Goal: Use online tool/utility: Utilize a website feature to perform a specific function

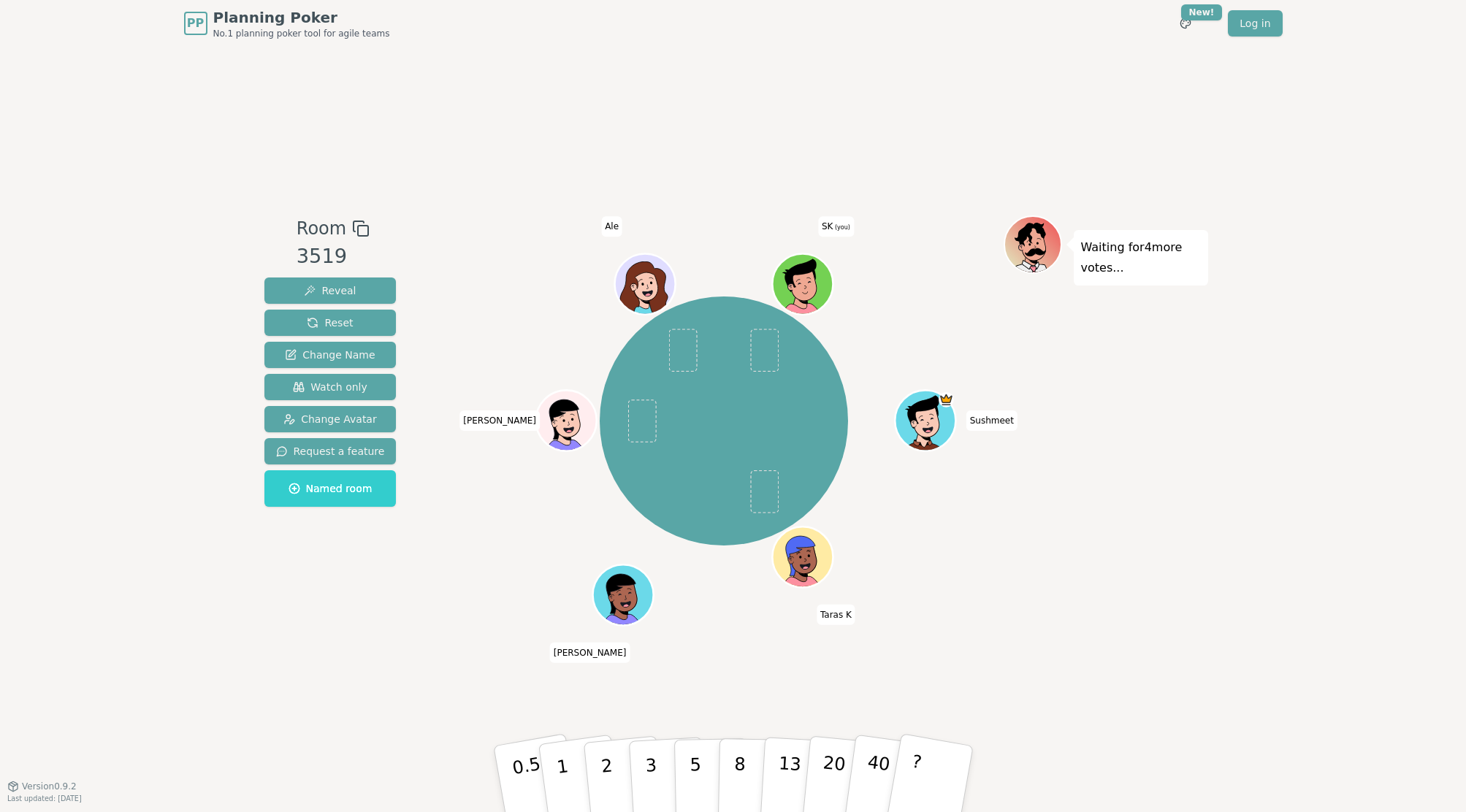
click at [347, 637] on div "Room 3519 Reveal Reset Change Name Watch only Change Avatar Request a feature N…" at bounding box center [733, 416] width 949 height 739
click at [603, 768] on p "2" at bounding box center [607, 781] width 19 height 80
click at [560, 758] on p "1" at bounding box center [564, 781] width 22 height 80
click at [606, 783] on p "2" at bounding box center [607, 781] width 19 height 80
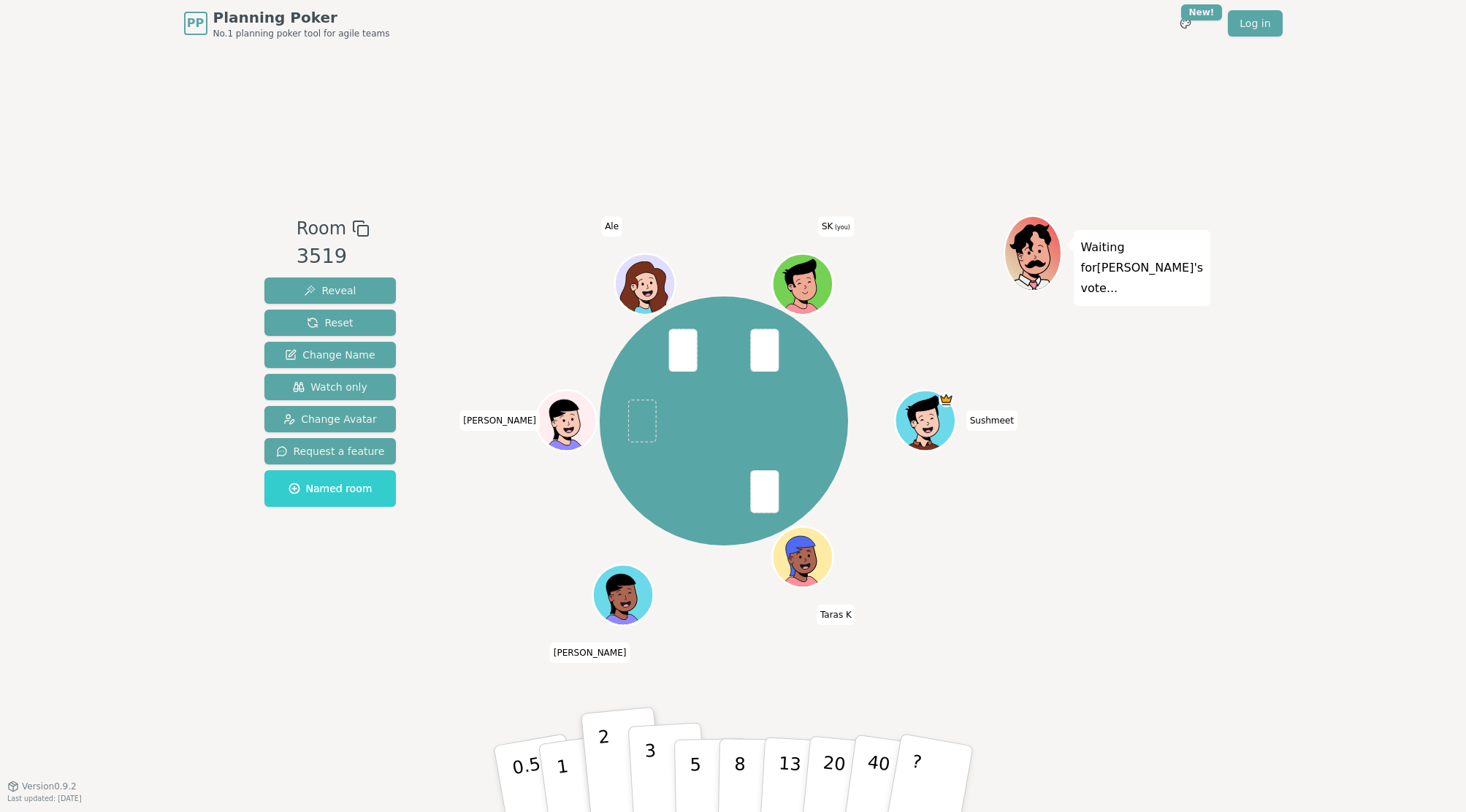
click at [650, 750] on p "3" at bounding box center [652, 780] width 16 height 80
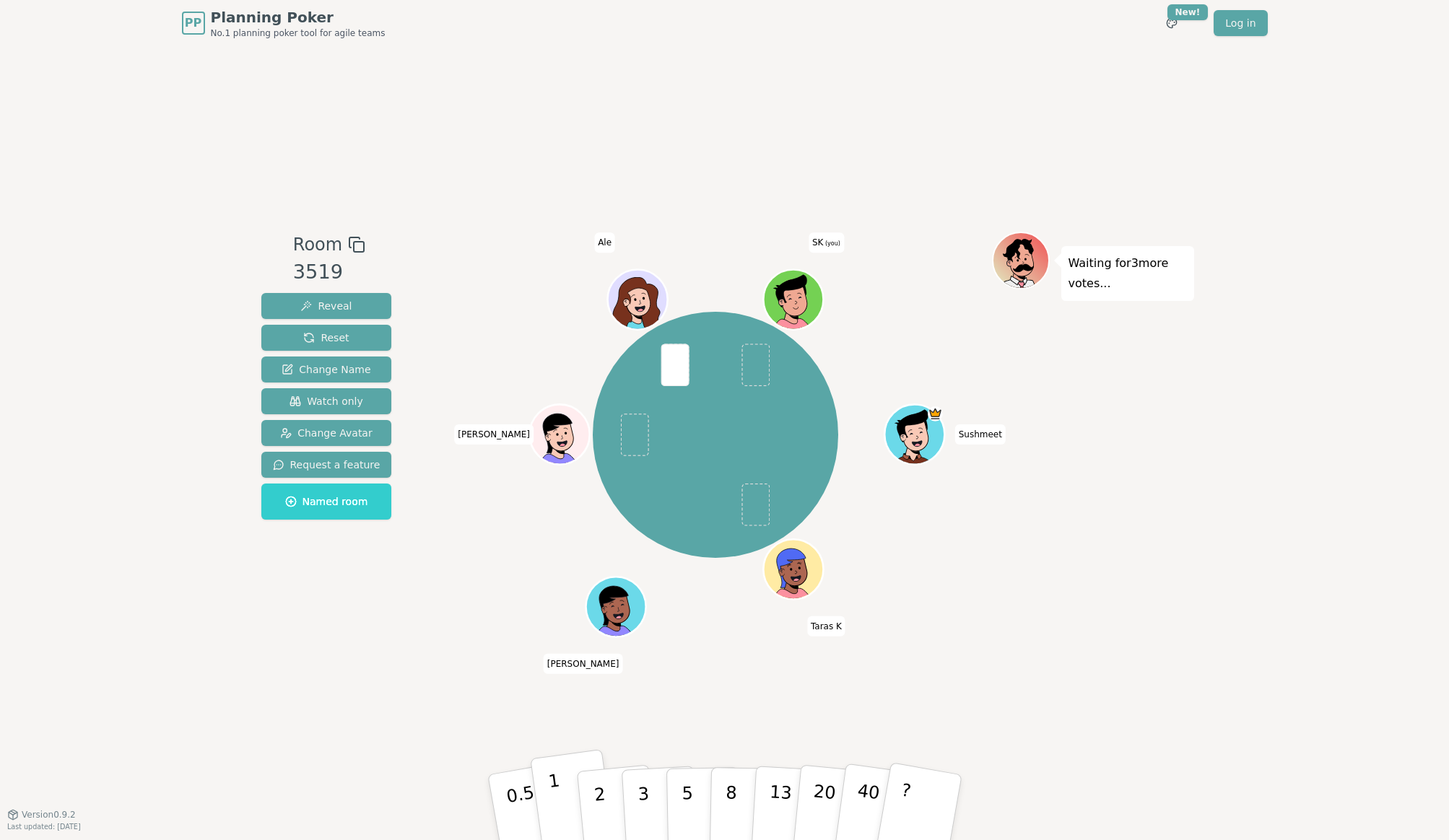
click at [555, 781] on button "1" at bounding box center [572, 807] width 86 height 117
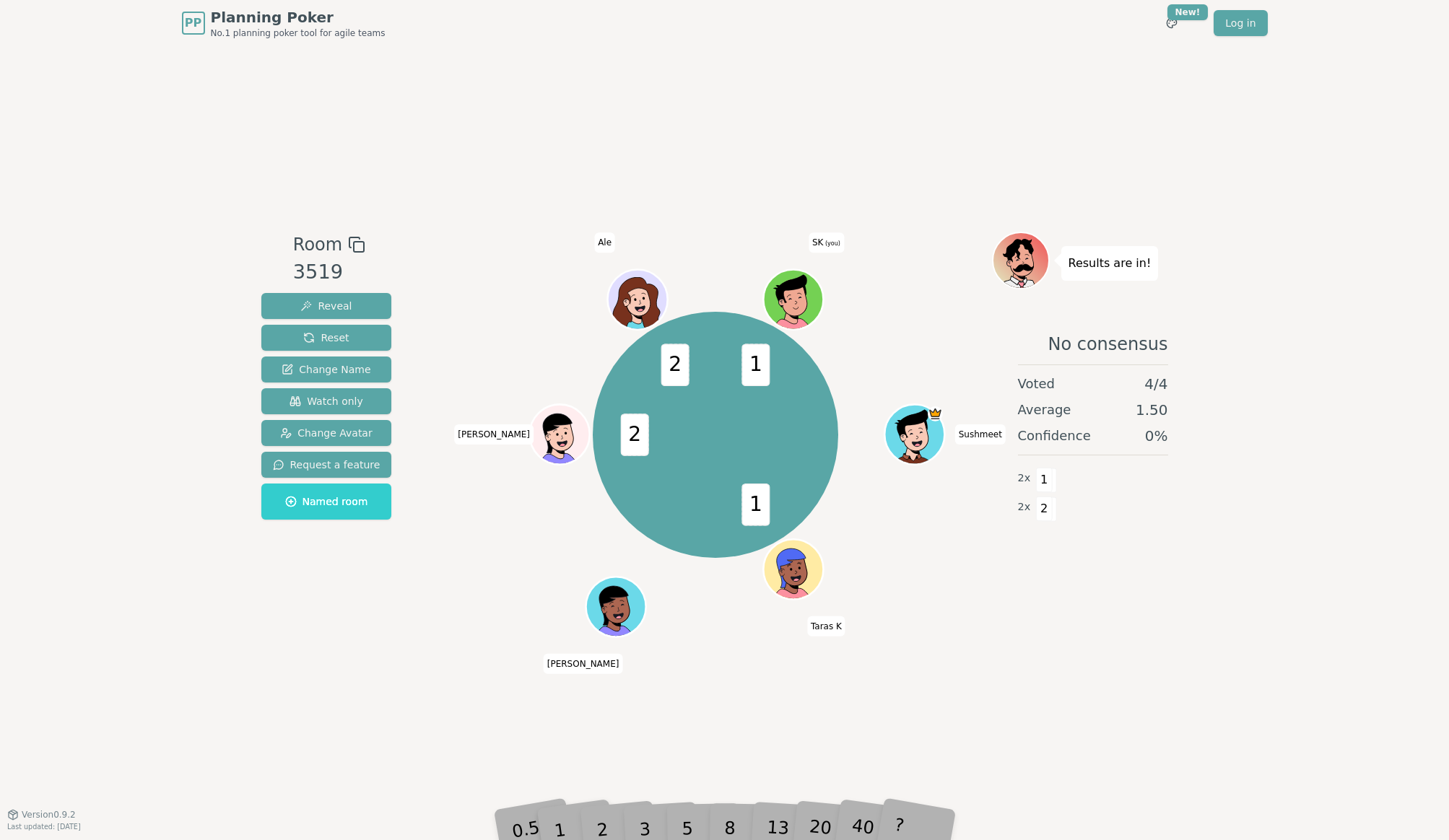
click at [596, 802] on div "1" at bounding box center [572, 806] width 49 height 55
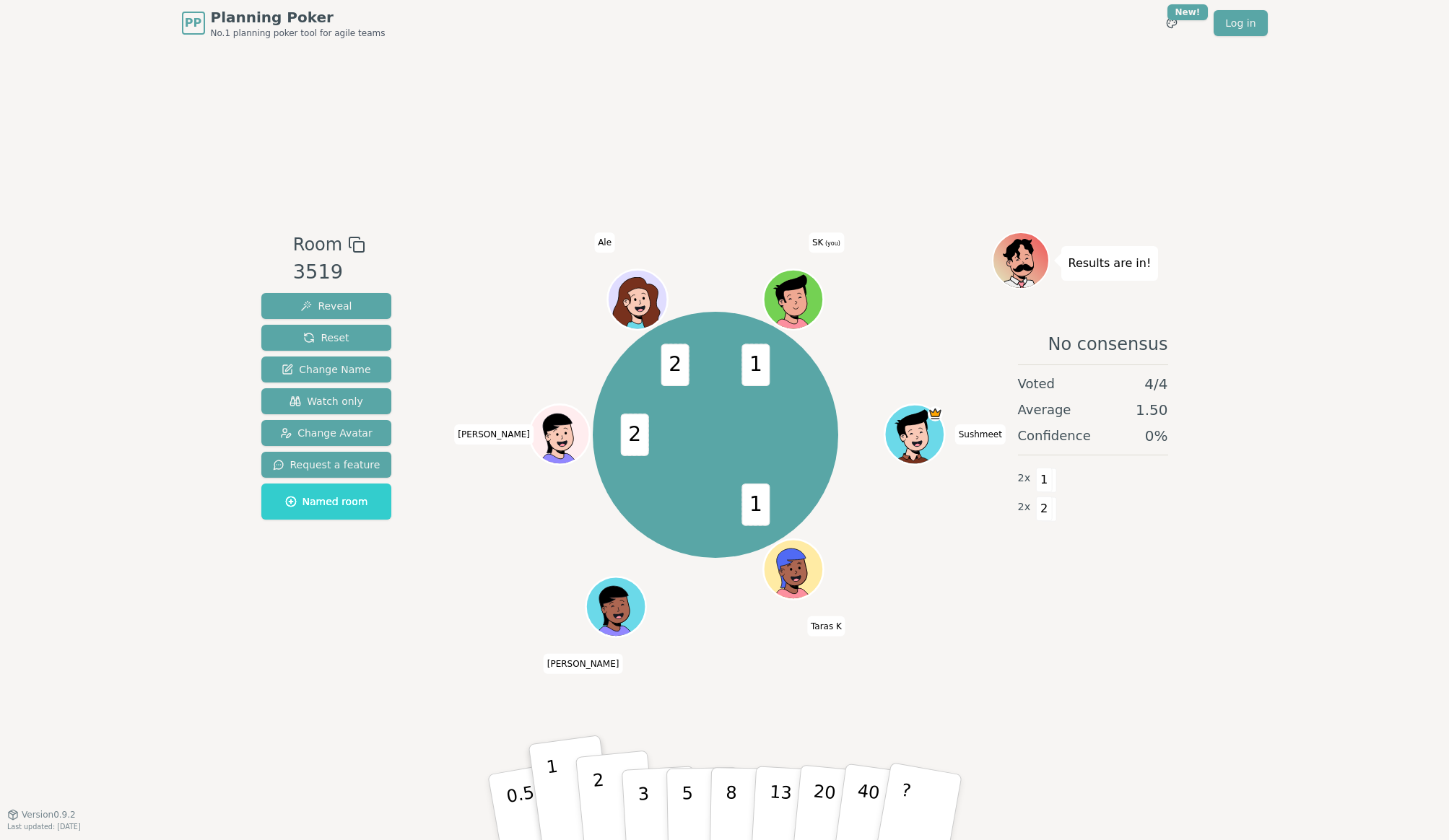
click at [596, 787] on p "2" at bounding box center [600, 809] width 19 height 79
